Goal: Task Accomplishment & Management: Manage account settings

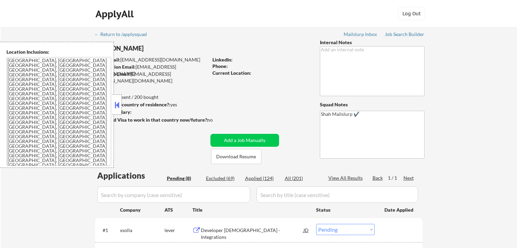
select select ""pending""
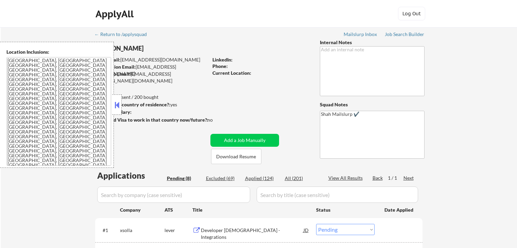
select select ""pending""
click at [116, 108] on button at bounding box center [116, 105] width 7 height 10
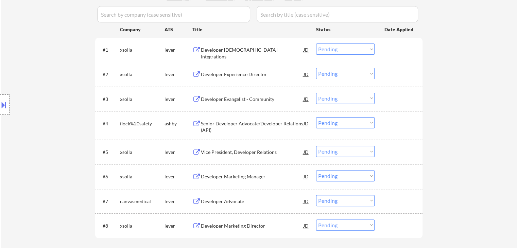
scroll to position [170, 0]
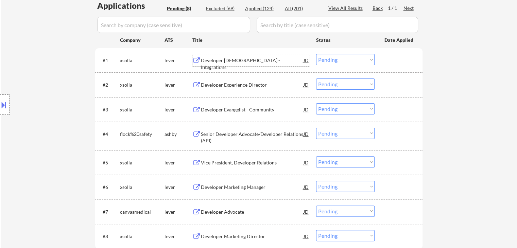
click at [215, 60] on div "Developer [DEMOGRAPHIC_DATA] - Integrations" at bounding box center [252, 63] width 103 height 13
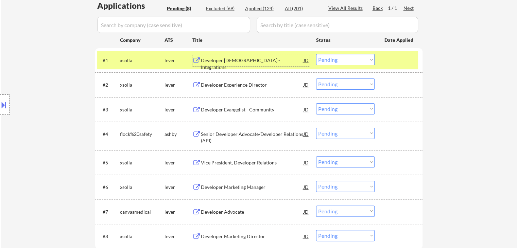
click at [220, 61] on div "Developer [DEMOGRAPHIC_DATA] - Integrations" at bounding box center [252, 63] width 103 height 13
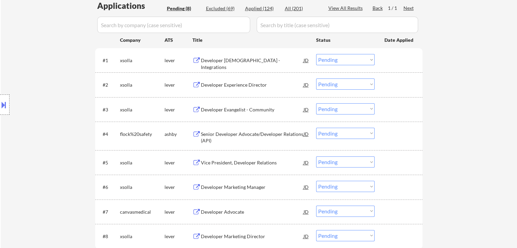
click at [0, 103] on button at bounding box center [3, 104] width 7 height 11
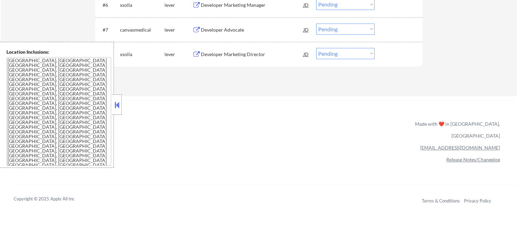
scroll to position [318, 0]
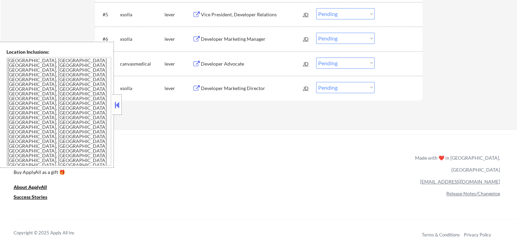
click at [245, 87] on div "Developer Marketing Director" at bounding box center [252, 88] width 103 height 7
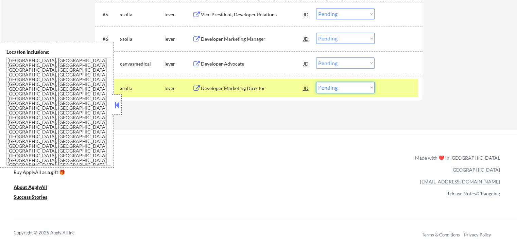
click at [339, 88] on select "Choose an option... Pending Applied Excluded (Questions) Excluded (Expired) Exc…" at bounding box center [345, 87] width 58 height 11
click at [336, 89] on select "Choose an option... Pending Applied Excluded (Questions) Excluded (Expired) Exc…" at bounding box center [345, 87] width 58 height 11
select select ""excluded__location_""
click at [316, 82] on select "Choose an option... Pending Applied Excluded (Questions) Excluded (Expired) Exc…" at bounding box center [345, 87] width 58 height 11
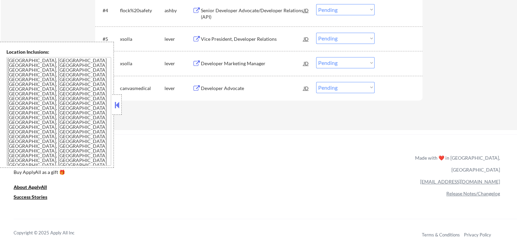
click at [116, 109] on button at bounding box center [116, 105] width 7 height 10
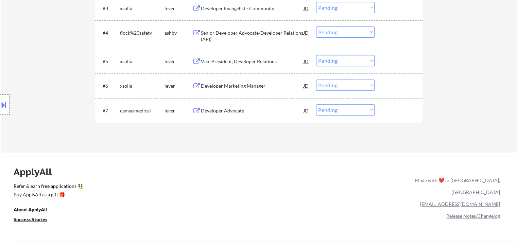
scroll to position [260, 0]
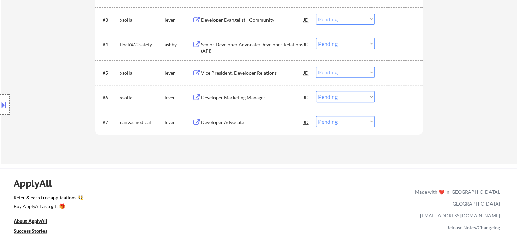
click at [233, 97] on div "Developer Marketing Manager" at bounding box center [252, 97] width 103 height 7
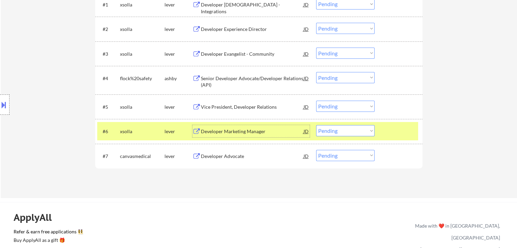
scroll to position [226, 0]
click at [224, 106] on div "Vice President, Developer Relations" at bounding box center [252, 107] width 103 height 7
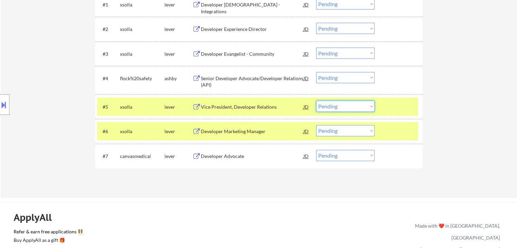
click at [341, 105] on select "Choose an option... Pending Applied Excluded (Questions) Excluded (Expired) Exc…" at bounding box center [345, 106] width 58 height 11
click at [316, 101] on select "Choose an option... Pending Applied Excluded (Questions) Excluded (Expired) Exc…" at bounding box center [345, 106] width 58 height 11
select select ""pending""
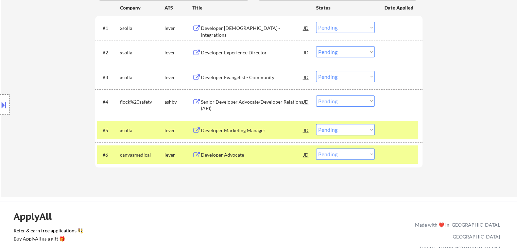
scroll to position [192, 0]
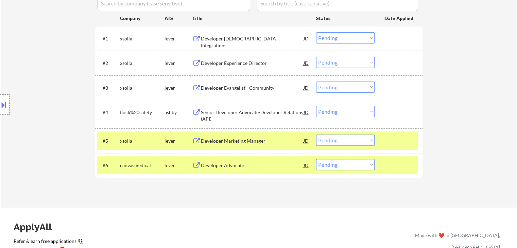
click at [229, 87] on div "Developer Evangelist - Community" at bounding box center [252, 88] width 103 height 7
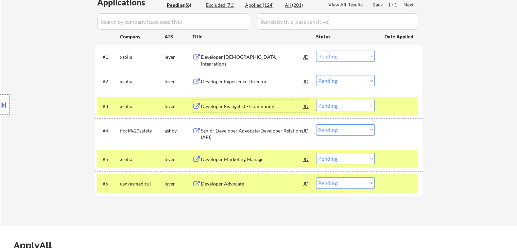
scroll to position [158, 0]
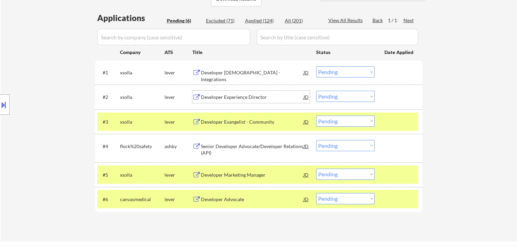
click at [225, 100] on div "Developer Experience Director" at bounding box center [252, 97] width 103 height 7
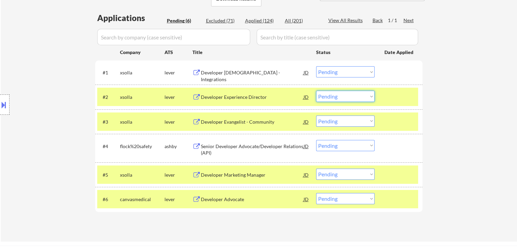
click at [341, 96] on select "Choose an option... Pending Applied Excluded (Questions) Excluded (Expired) Exc…" at bounding box center [345, 96] width 58 height 11
click at [316, 91] on select "Choose an option... Pending Applied Excluded (Questions) Excluded (Expired) Exc…" at bounding box center [345, 96] width 58 height 11
select select ""pending""
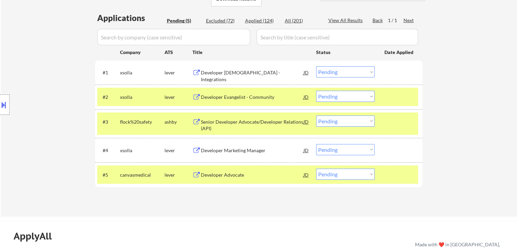
click at [337, 74] on select "Choose an option... Pending Applied Excluded (Questions) Excluded (Expired) Exc…" at bounding box center [345, 71] width 58 height 11
click at [316, 66] on select "Choose an option... Pending Applied Excluded (Questions) Excluded (Expired) Exc…" at bounding box center [345, 71] width 58 height 11
select select ""pending""
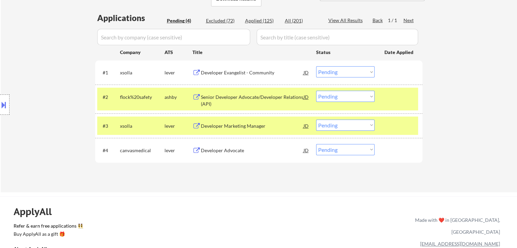
click at [229, 125] on div "Developer Marketing Manager" at bounding box center [252, 126] width 103 height 7
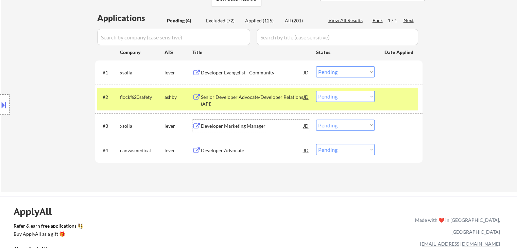
click at [221, 125] on div "Developer Marketing Manager" at bounding box center [252, 126] width 103 height 7
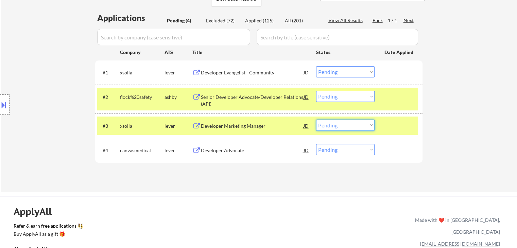
click at [339, 124] on select "Choose an option... Pending Applied Excluded (Questions) Excluded (Expired) Exc…" at bounding box center [345, 125] width 58 height 11
click at [316, 120] on select "Choose an option... Pending Applied Excluded (Questions) Excluded (Expired) Exc…" at bounding box center [345, 125] width 58 height 11
select select ""pending""
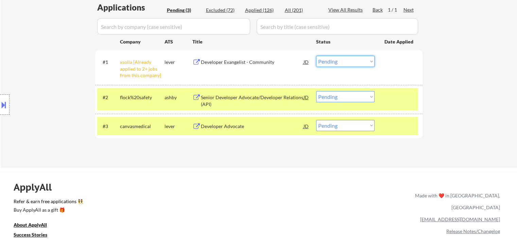
click at [332, 62] on select "Choose an option... Pending Applied Excluded (Questions) Excluded (Expired) Exc…" at bounding box center [345, 61] width 58 height 11
click at [316, 56] on select "Choose an option... Pending Applied Excluded (Questions) Excluded (Expired) Exc…" at bounding box center [345, 61] width 58 height 11
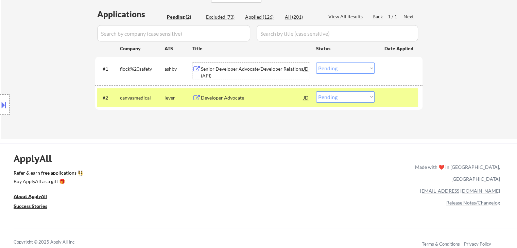
click at [230, 67] on div "Senior Developer Advocate/Developer Relations (API)" at bounding box center [252, 72] width 103 height 13
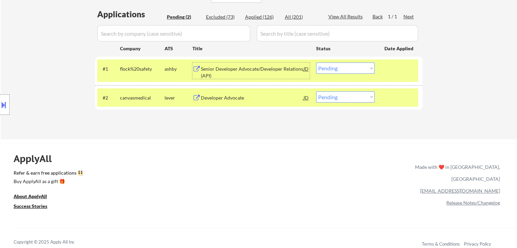
click at [332, 71] on select "Choose an option... Pending Applied Excluded (Questions) Excluded (Expired) Exc…" at bounding box center [345, 68] width 58 height 11
click at [316, 63] on select "Choose an option... Pending Applied Excluded (Questions) Excluded (Expired) Exc…" at bounding box center [345, 68] width 58 height 11
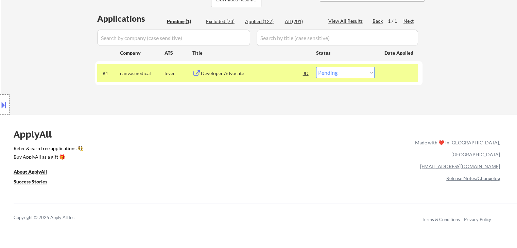
click at [214, 74] on div "Developer Advocate" at bounding box center [252, 73] width 103 height 7
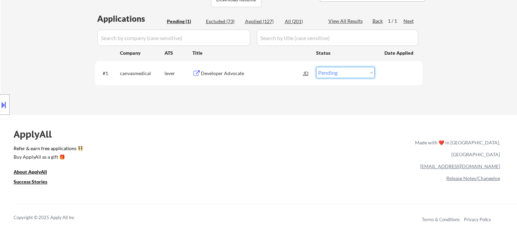
click at [339, 74] on select "Choose an option... Pending Applied Excluded (Questions) Excluded (Expired) Exc…" at bounding box center [345, 72] width 58 height 11
select select ""applied""
click at [316, 67] on select "Choose an option... Pending Applied Excluded (Questions) Excluded (Expired) Exc…" at bounding box center [345, 72] width 58 height 11
select select ""applied""
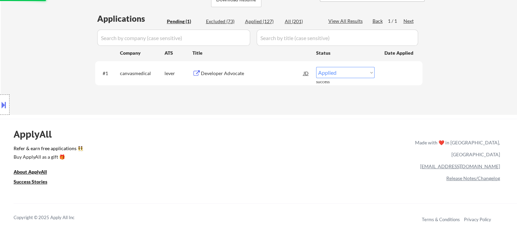
select select ""applied""
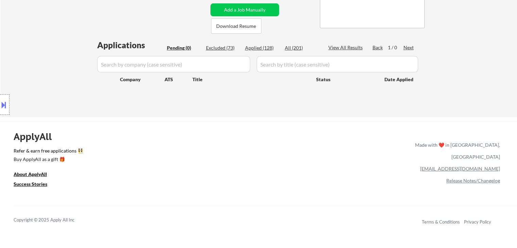
scroll to position [89, 0]
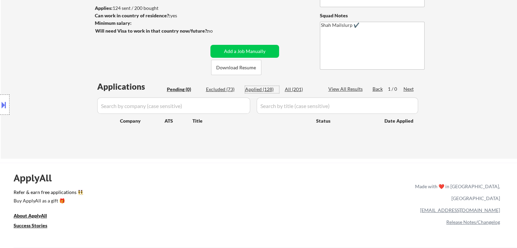
click at [255, 89] on div "Applied (128)" at bounding box center [262, 89] width 34 height 7
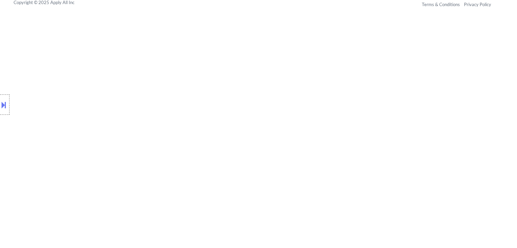
select select ""applied""
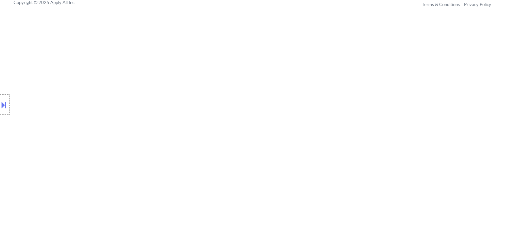
select select ""applied""
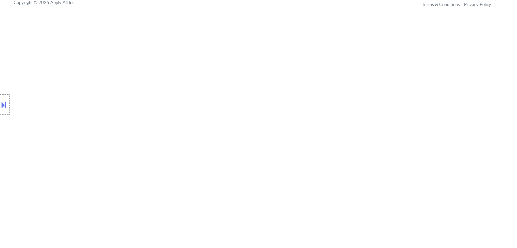
select select ""applied""
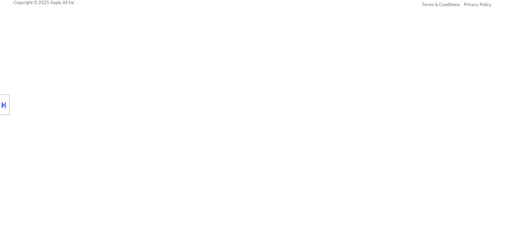
select select ""applied""
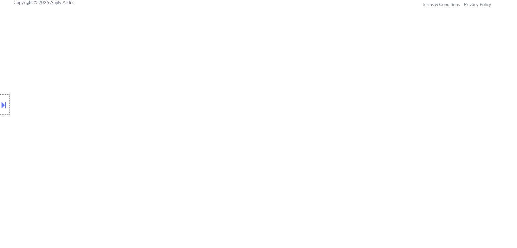
select select ""applied""
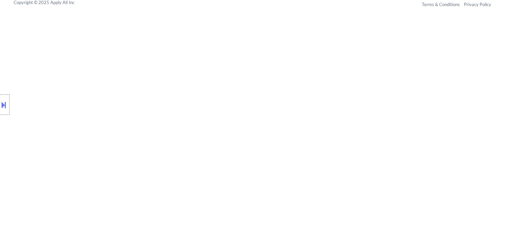
select select ""applied""
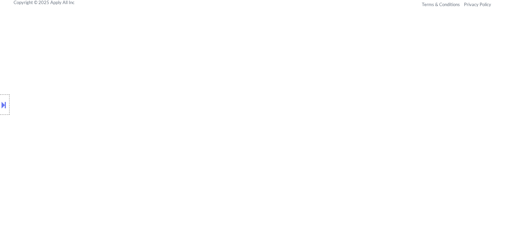
select select ""applied""
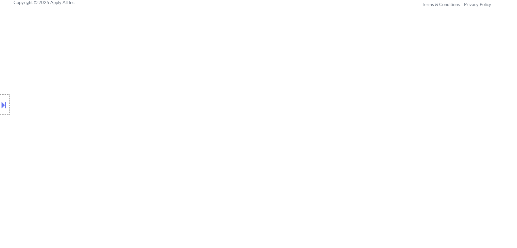
select select ""applied""
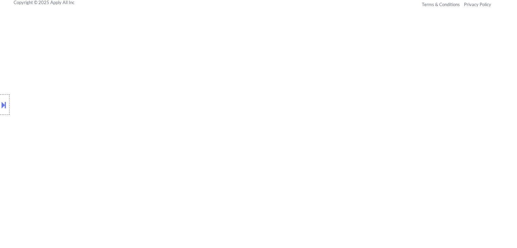
select select ""applied""
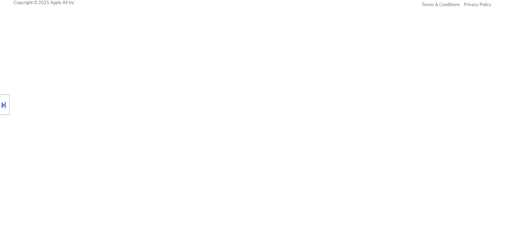
select select ""applied""
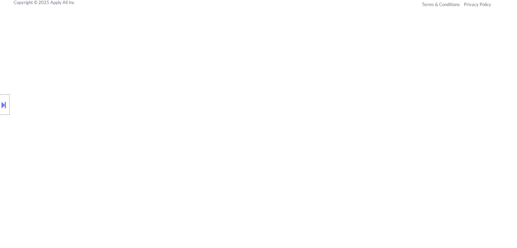
select select ""applied""
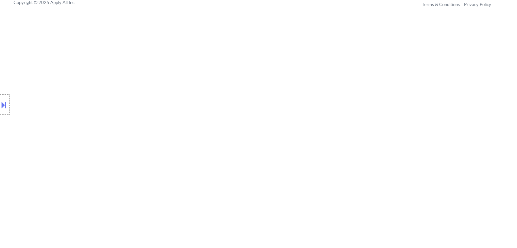
select select ""applied""
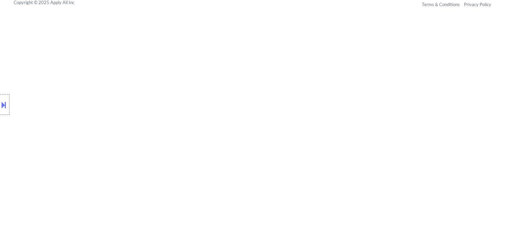
select select ""applied""
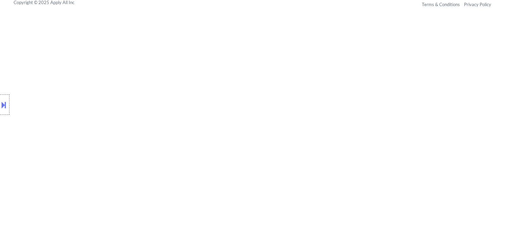
select select ""applied""
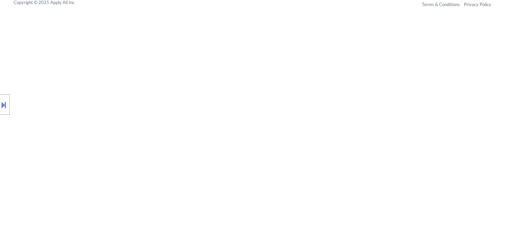
select select ""applied""
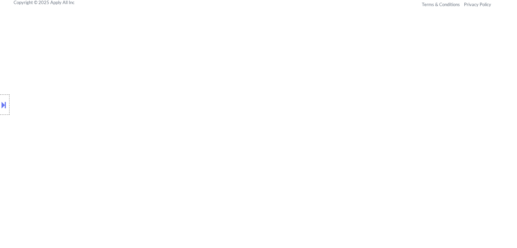
select select ""applied""
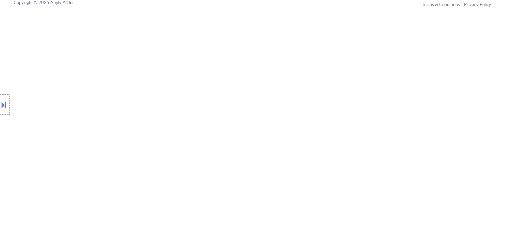
select select ""applied""
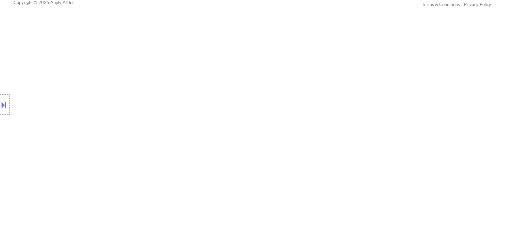
select select ""applied""
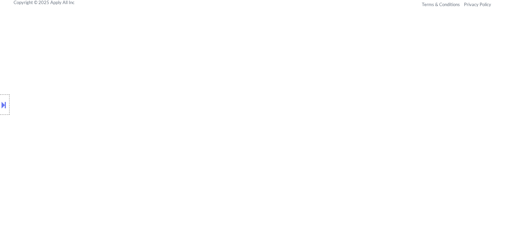
select select ""applied""
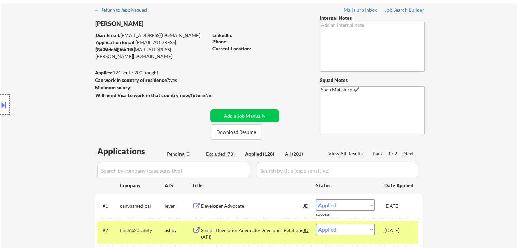
scroll to position [8, 0]
